Goal: Transaction & Acquisition: Purchase product/service

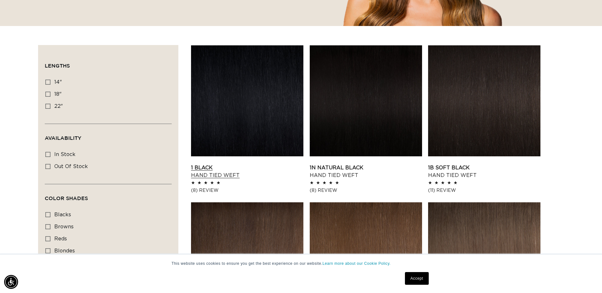
scroll to position [190, 0]
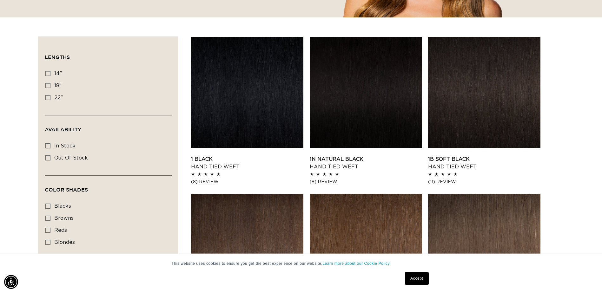
click at [423, 278] on link "Accept" at bounding box center [416, 278] width 23 height 13
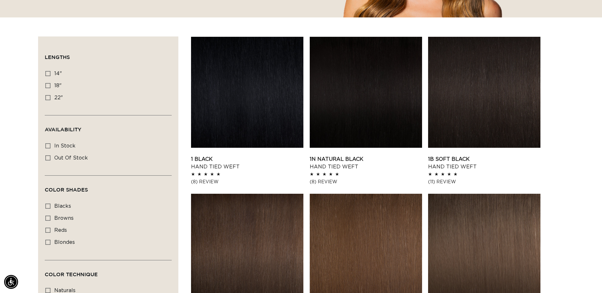
scroll to position [0, 1114]
click at [48, 98] on icon at bounding box center [47, 97] width 5 height 5
click at [48, 98] on input "22" 22" (30 products)" at bounding box center [47, 97] width 5 height 5
checkbox input "true"
click at [50, 241] on icon at bounding box center [47, 242] width 5 height 5
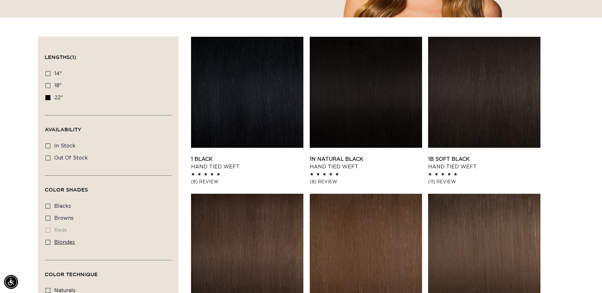
click at [50, 241] on input "blondes blondes (22 products)" at bounding box center [47, 242] width 5 height 5
checkbox input "true"
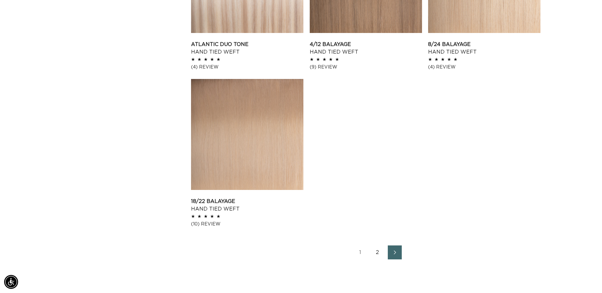
scroll to position [952, 0]
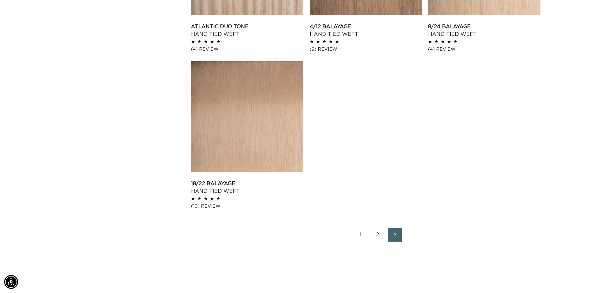
click at [390, 234] on link "Next page" at bounding box center [395, 235] width 14 height 14
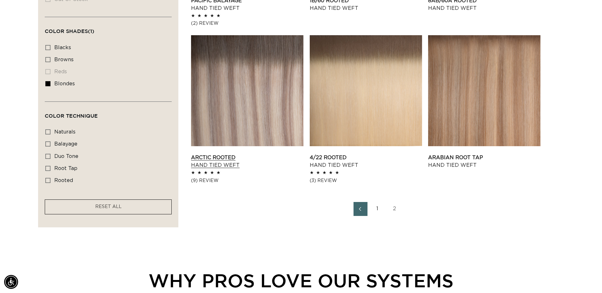
scroll to position [0, 557]
click at [261, 154] on link "Arctic Rooted Hand Tied Weft" at bounding box center [247, 161] width 112 height 15
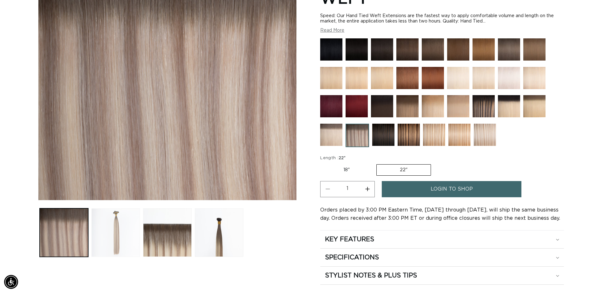
click at [119, 241] on button "Load image 2 in gallery view" at bounding box center [115, 232] width 49 height 49
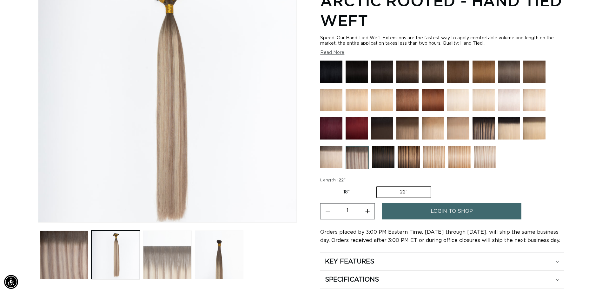
scroll to position [88, 0]
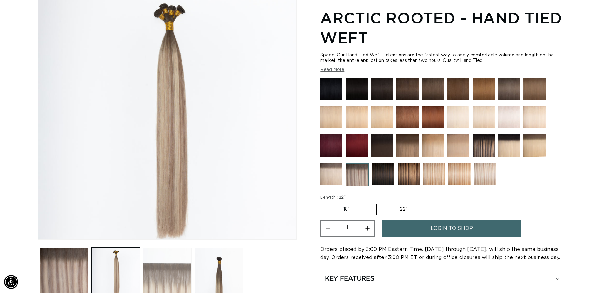
click at [175, 281] on button "Load image 3 in gallery view" at bounding box center [167, 272] width 49 height 49
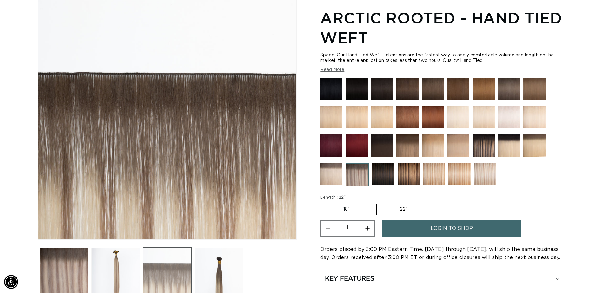
scroll to position [0, 557]
click at [126, 269] on button "Load image 2 in gallery view" at bounding box center [115, 272] width 49 height 49
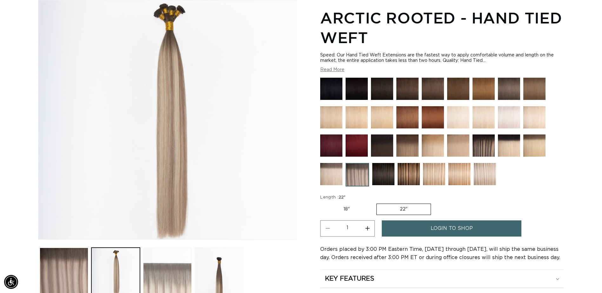
click at [163, 278] on button "Load image 3 in gallery view" at bounding box center [167, 272] width 49 height 49
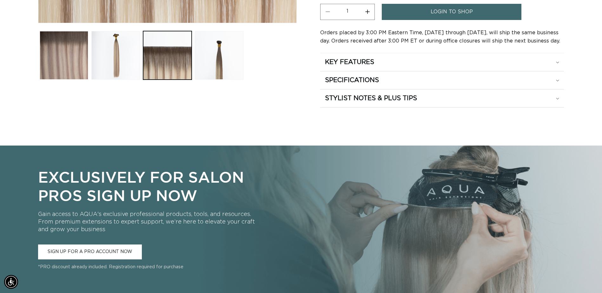
scroll to position [373, 0]
